Goal: Find specific page/section: Find specific page/section

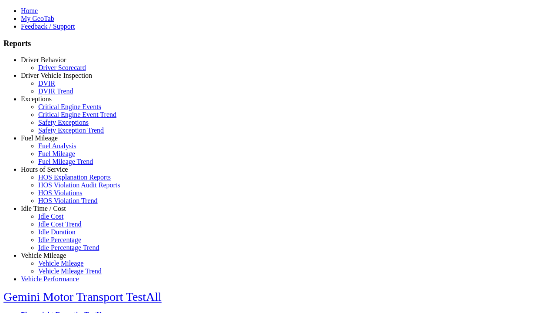
click at [50, 102] on link "Exceptions" at bounding box center [36, 98] width 31 height 7
click at [56, 134] on link "Safety Exception Trend" at bounding box center [71, 129] width 66 height 7
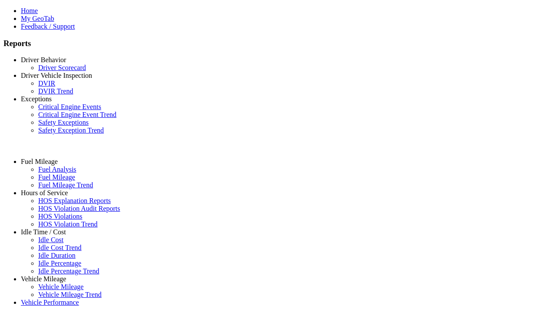
select select "**********"
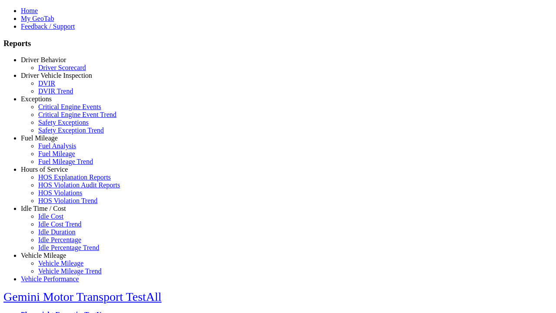
type input "**********"
